Goal: Task Accomplishment & Management: Manage account settings

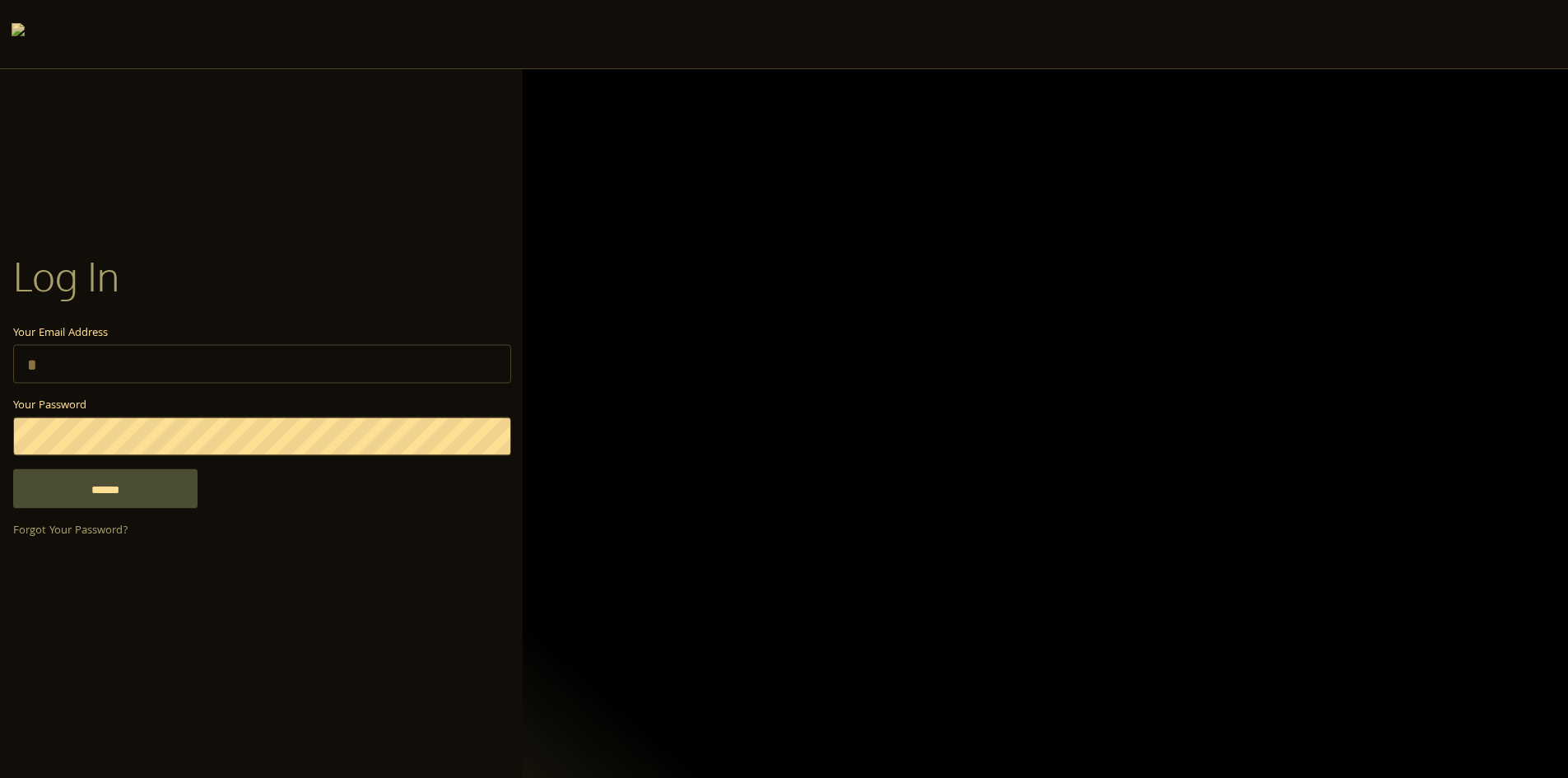
type input "**********"
click at [166, 495] on input "******" at bounding box center [105, 488] width 185 height 39
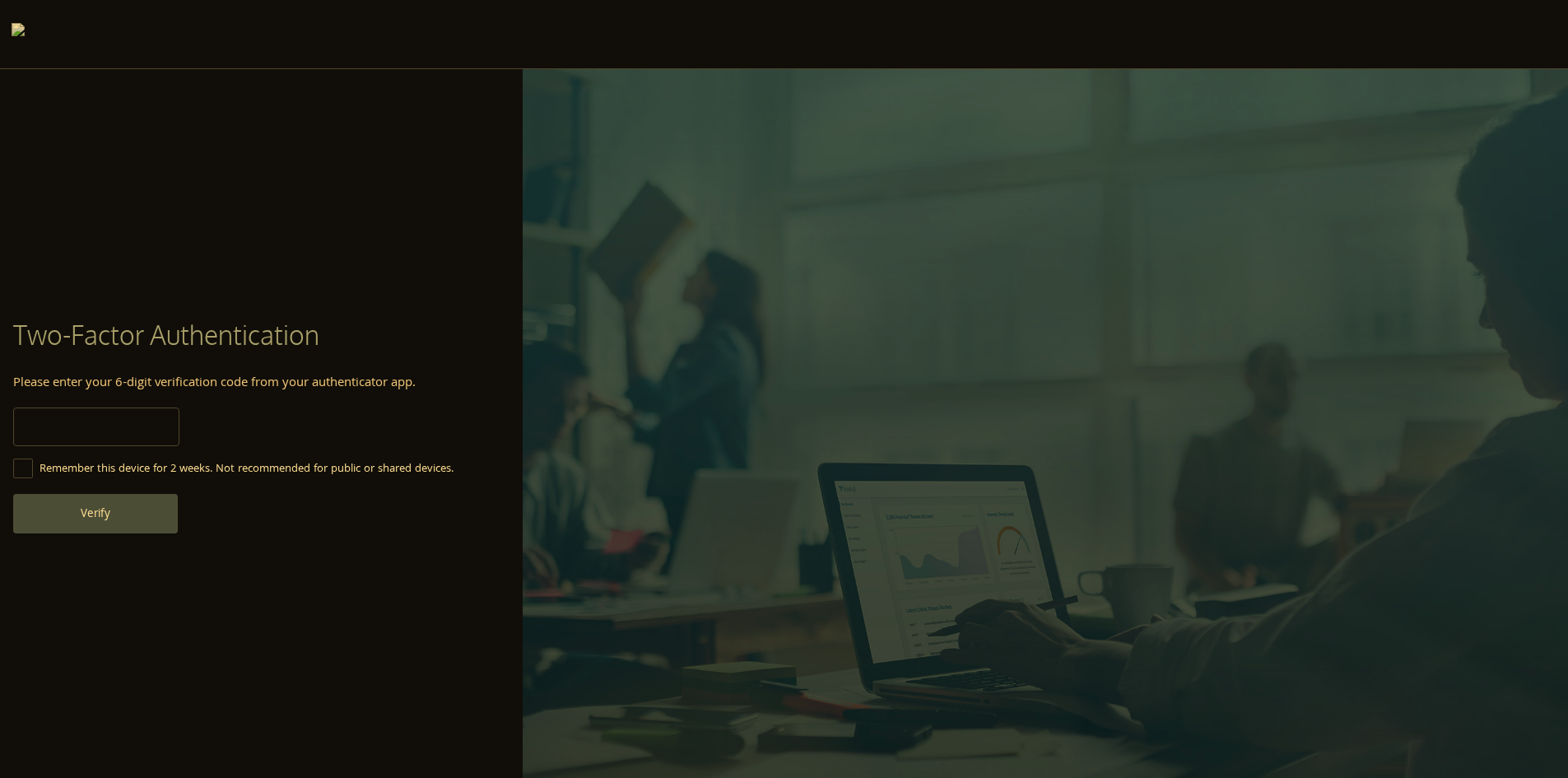
type input "******"
click at [166, 519] on button "Verify" at bounding box center [95, 513] width 164 height 39
